Goal: Task Accomplishment & Management: Manage account settings

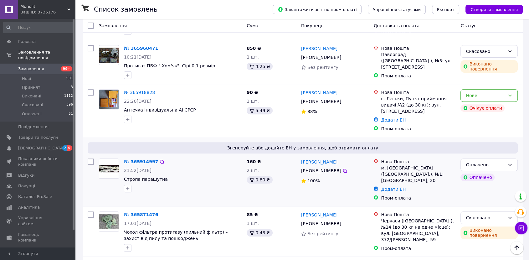
scroll to position [208, 0]
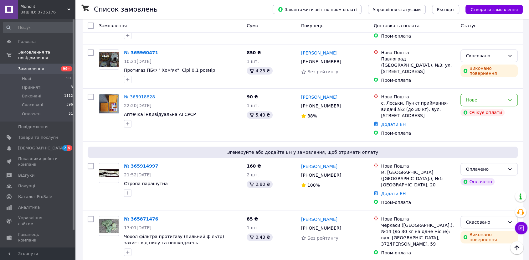
drag, startPoint x: 144, startPoint y: 142, endPoint x: 81, endPoint y: 169, distance: 68.7
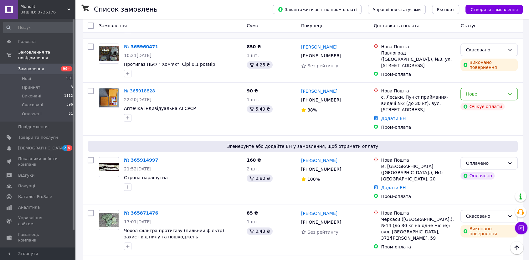
scroll to position [243, 0]
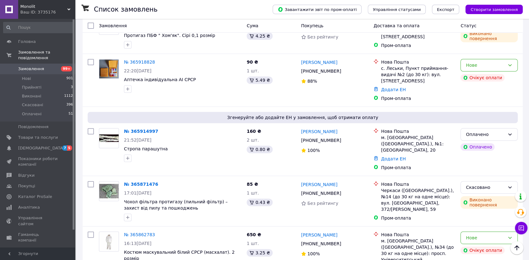
click at [149, 129] on link "№ 365914997" at bounding box center [141, 131] width 34 height 5
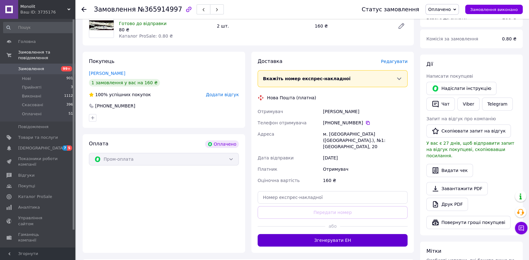
click at [341, 234] on button "Згенерувати ЕН" at bounding box center [332, 240] width 150 height 13
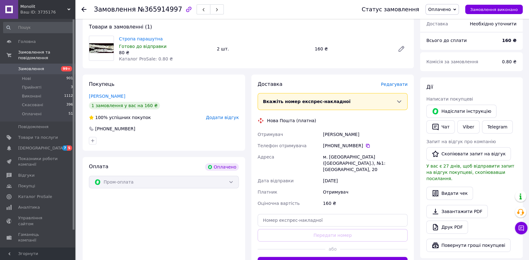
scroll to position [204, 0]
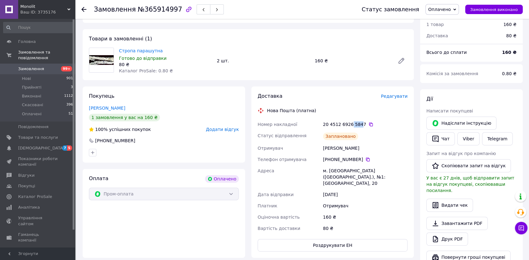
drag, startPoint x: 358, startPoint y: 111, endPoint x: 348, endPoint y: 112, distance: 10.1
click at [348, 121] on div "20 4512 6926 5847" at bounding box center [365, 124] width 84 height 6
click at [350, 121] on div "20 4512 6926 5847" at bounding box center [365, 124] width 84 height 6
click at [347, 121] on div "20 4512 6926 5847" at bounding box center [365, 124] width 84 height 6
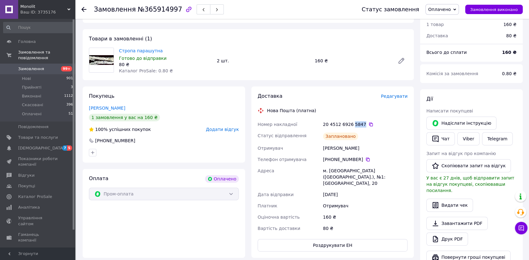
drag, startPoint x: 350, startPoint y: 113, endPoint x: 359, endPoint y: 112, distance: 8.5
click at [359, 121] on div "20 4512 6926 5847" at bounding box center [365, 124] width 84 height 6
copy div "5847"
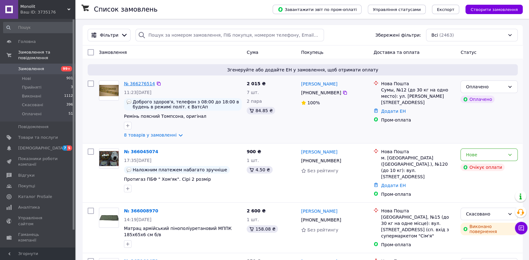
click at [140, 83] on link "№ 366276514" at bounding box center [139, 83] width 31 height 5
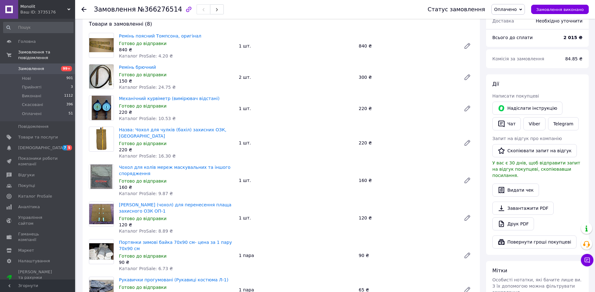
scroll to position [211, 0]
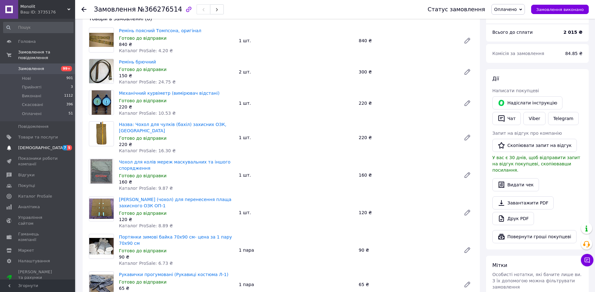
click at [55, 143] on link "[DEMOGRAPHIC_DATA] 7 5" at bounding box center [38, 148] width 77 height 11
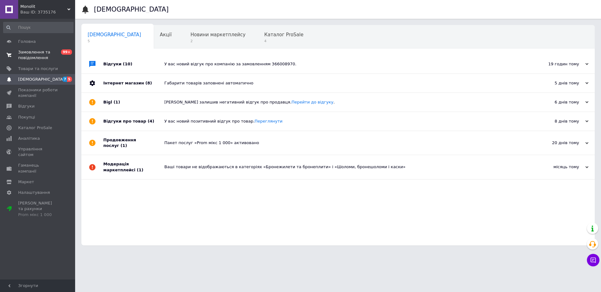
click at [66, 53] on span "99+" at bounding box center [66, 51] width 11 height 5
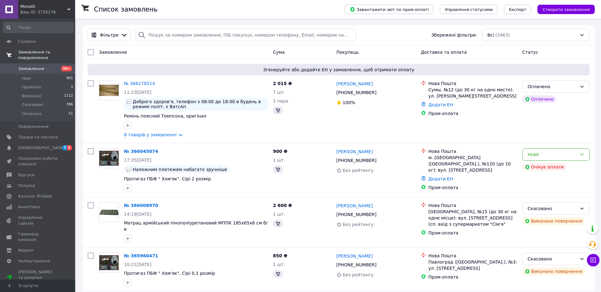
click at [69, 66] on span "99+" at bounding box center [66, 68] width 11 height 5
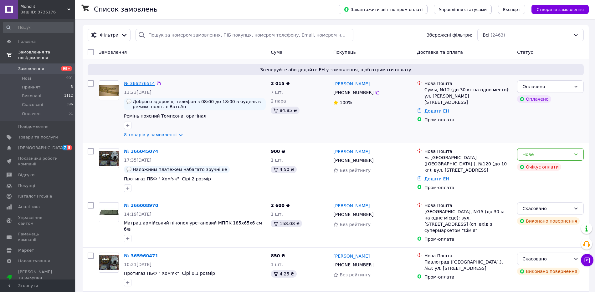
click at [143, 86] on link "№ 366276514" at bounding box center [139, 83] width 31 height 5
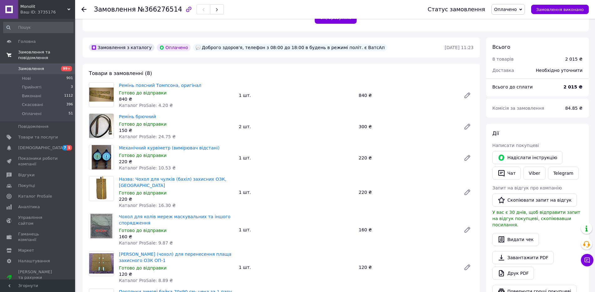
scroll to position [503, 0]
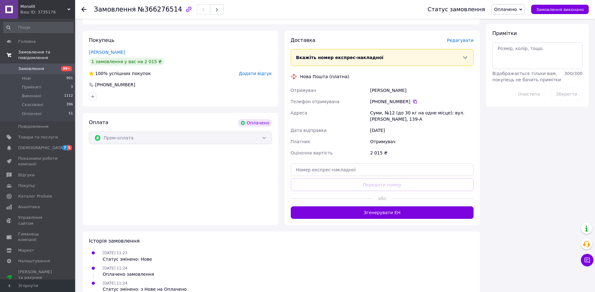
click at [355, 206] on button "Згенерувати ЕН" at bounding box center [382, 212] width 183 height 13
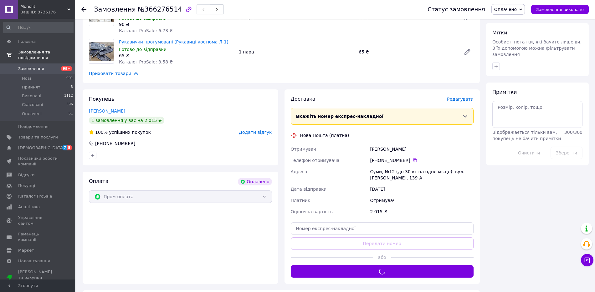
scroll to position [425, 0]
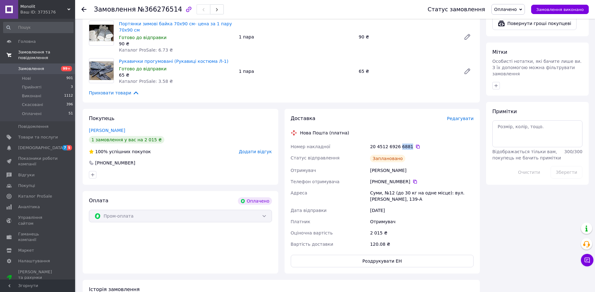
drag, startPoint x: 397, startPoint y: 135, endPoint x: 407, endPoint y: 136, distance: 9.4
click at [407, 144] on div "20 4512 6926 6881" at bounding box center [422, 147] width 104 height 6
copy div "6881"
